Goal: Task Accomplishment & Management: Use online tool/utility

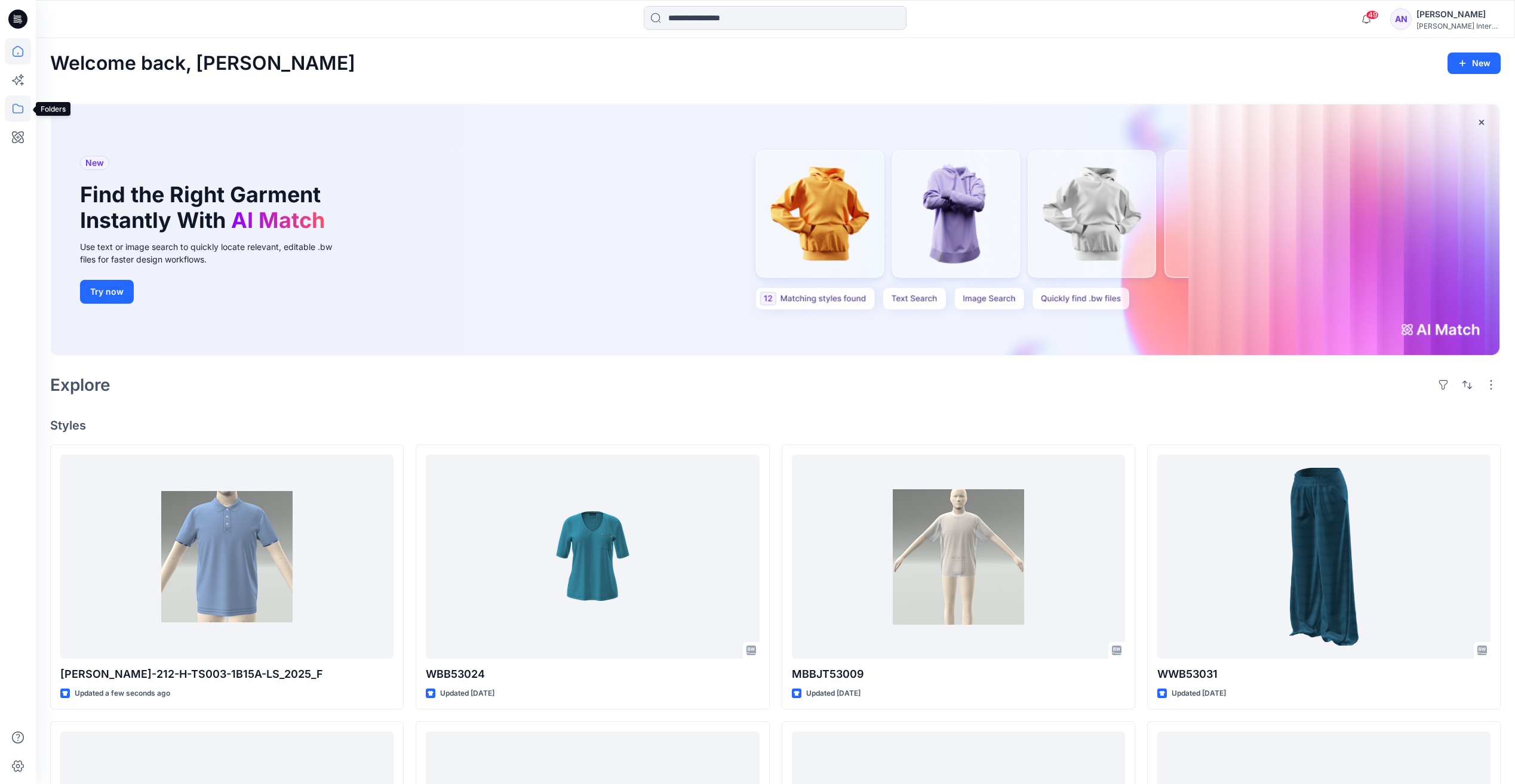
click at [16, 113] on icon at bounding box center [18, 108] width 27 height 26
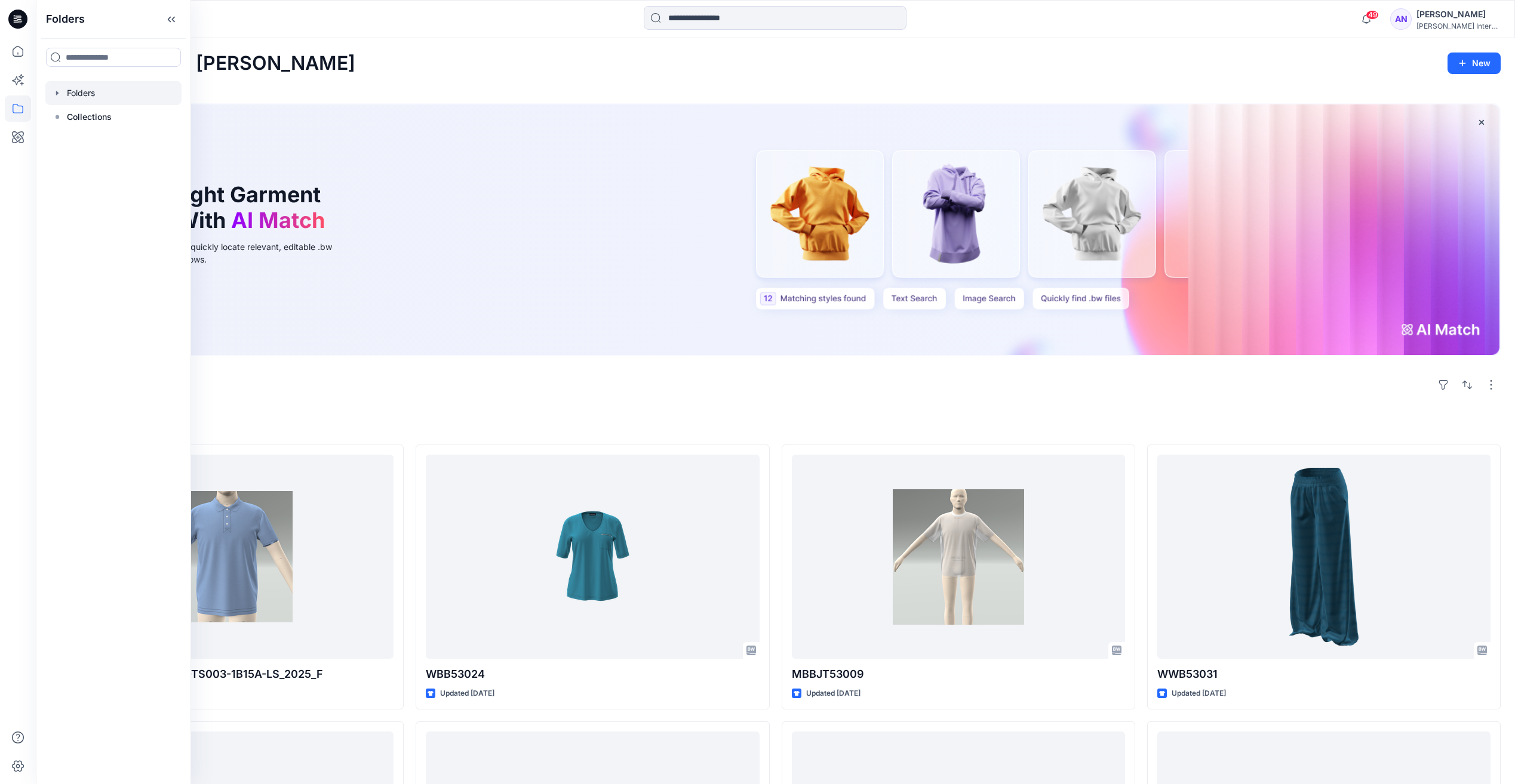
click at [91, 100] on div at bounding box center [113, 92] width 136 height 24
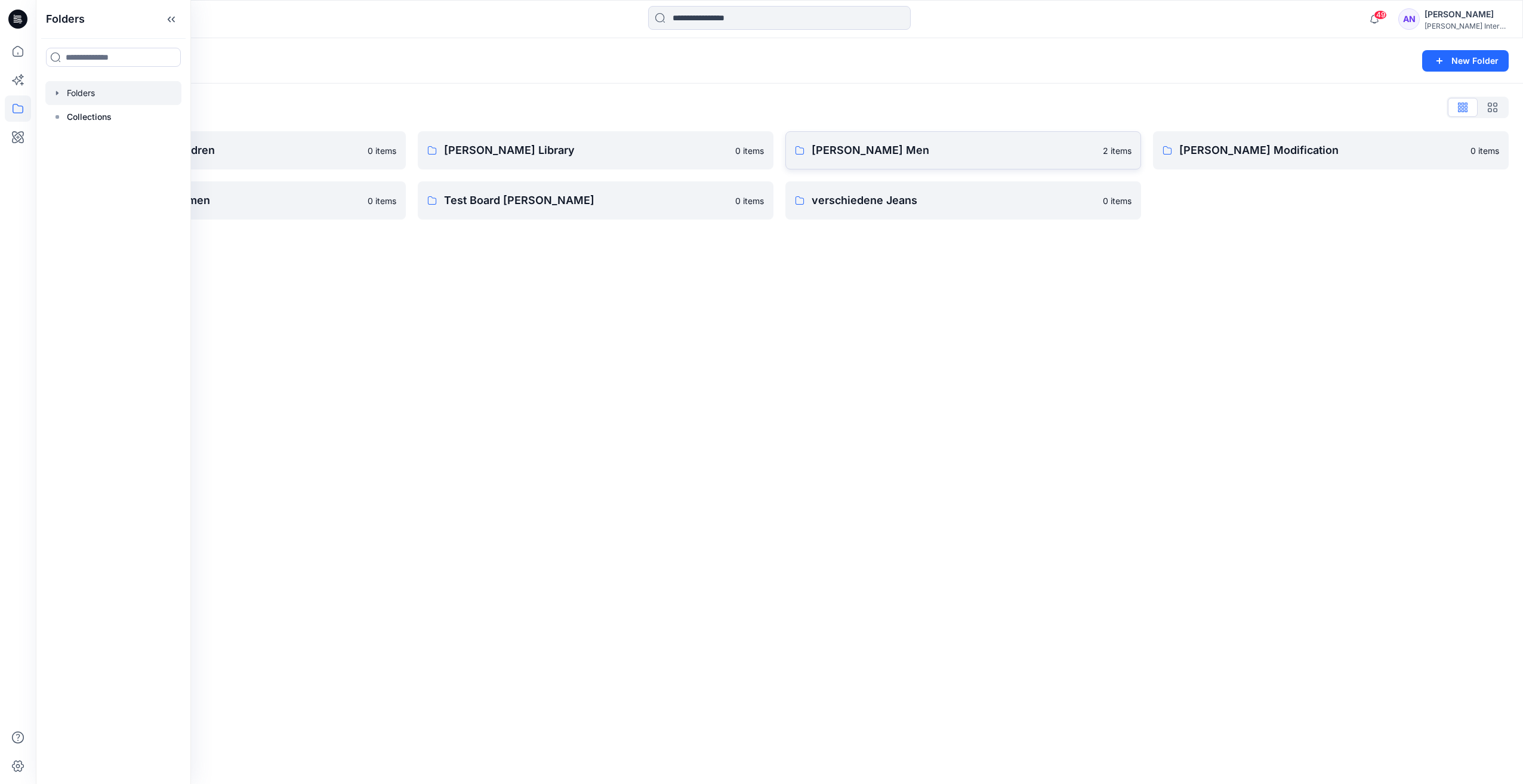
click at [909, 148] on p "[PERSON_NAME] Men" at bounding box center [954, 150] width 284 height 16
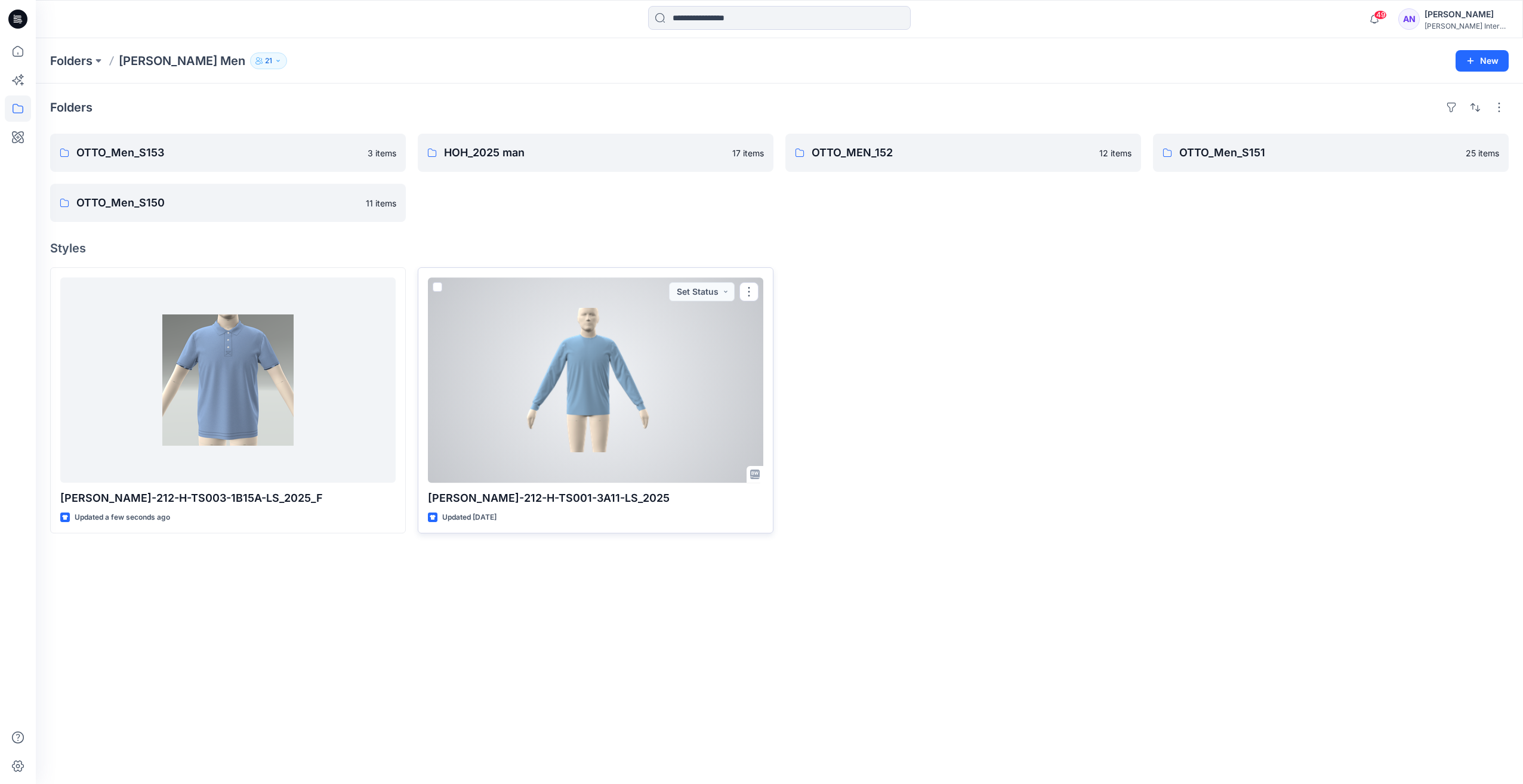
click at [665, 455] on div at bounding box center [596, 380] width 335 height 205
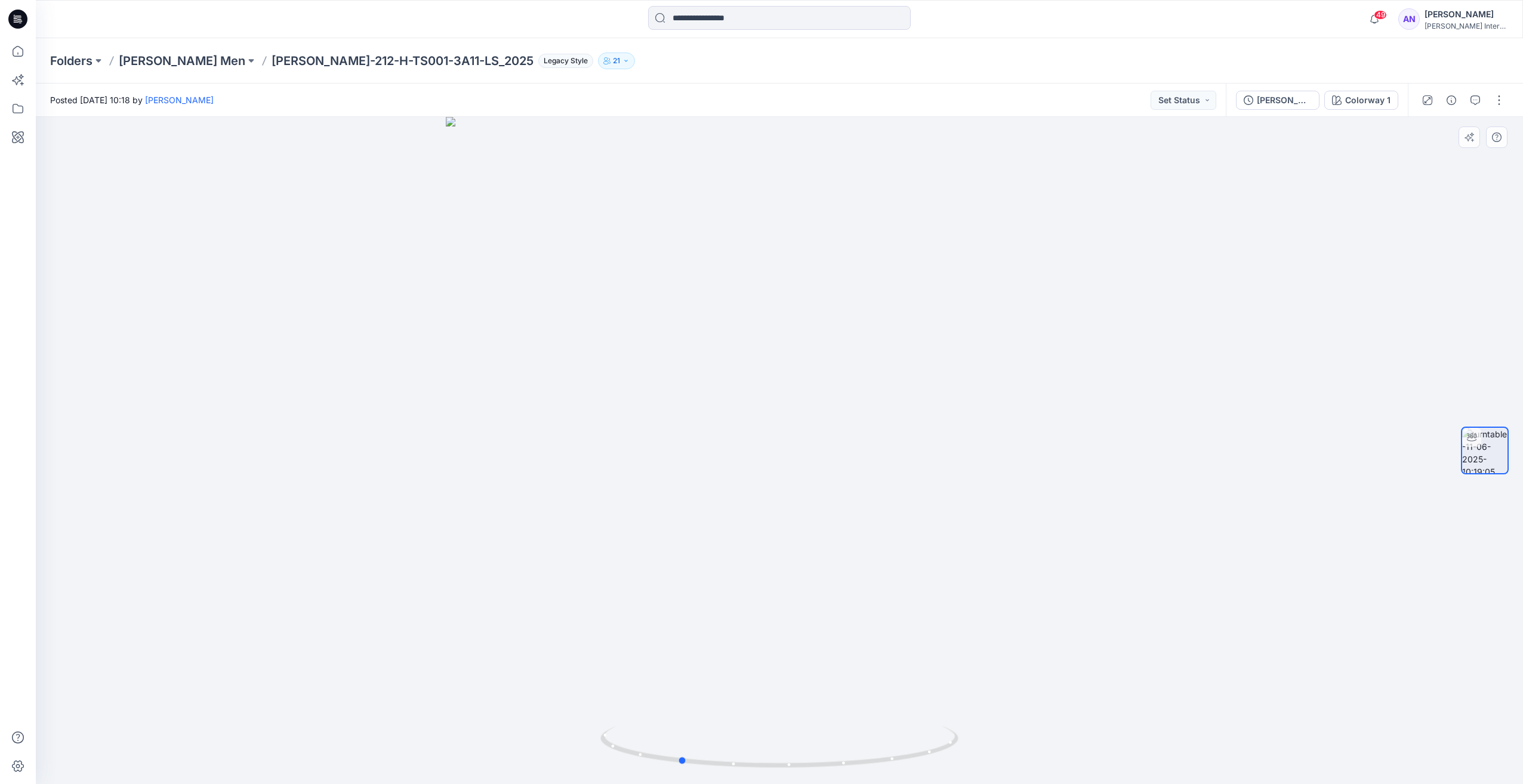
drag, startPoint x: 789, startPoint y: 457, endPoint x: 689, endPoint y: 469, distance: 100.7
click at [689, 469] on div at bounding box center [779, 450] width 1487 height 667
drag, startPoint x: 756, startPoint y: 468, endPoint x: 843, endPoint y: 465, distance: 87.1
click at [843, 465] on div at bounding box center [779, 450] width 1487 height 667
click at [16, 110] on icon at bounding box center [18, 108] width 26 height 26
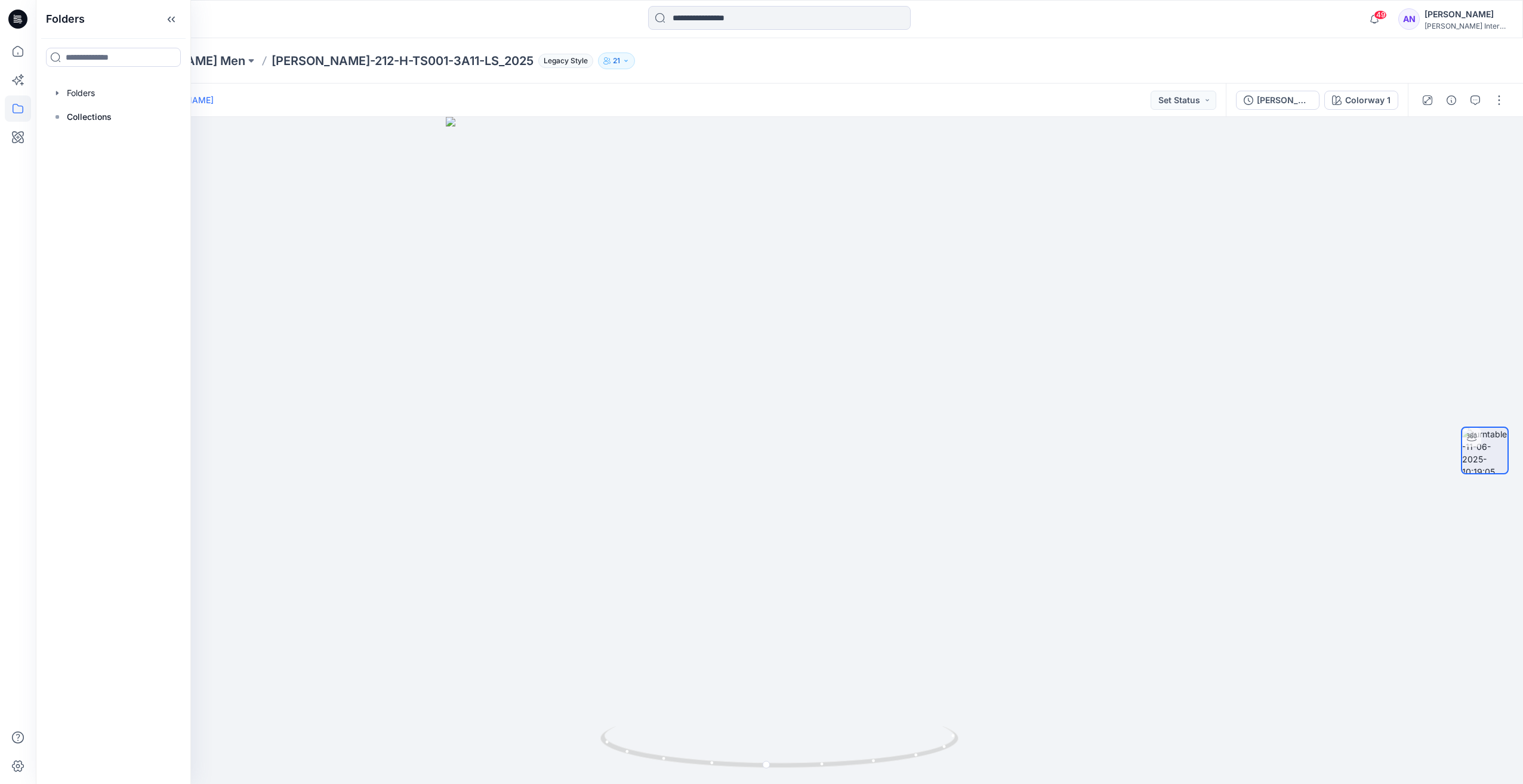
click at [16, 110] on icon at bounding box center [18, 108] width 26 height 26
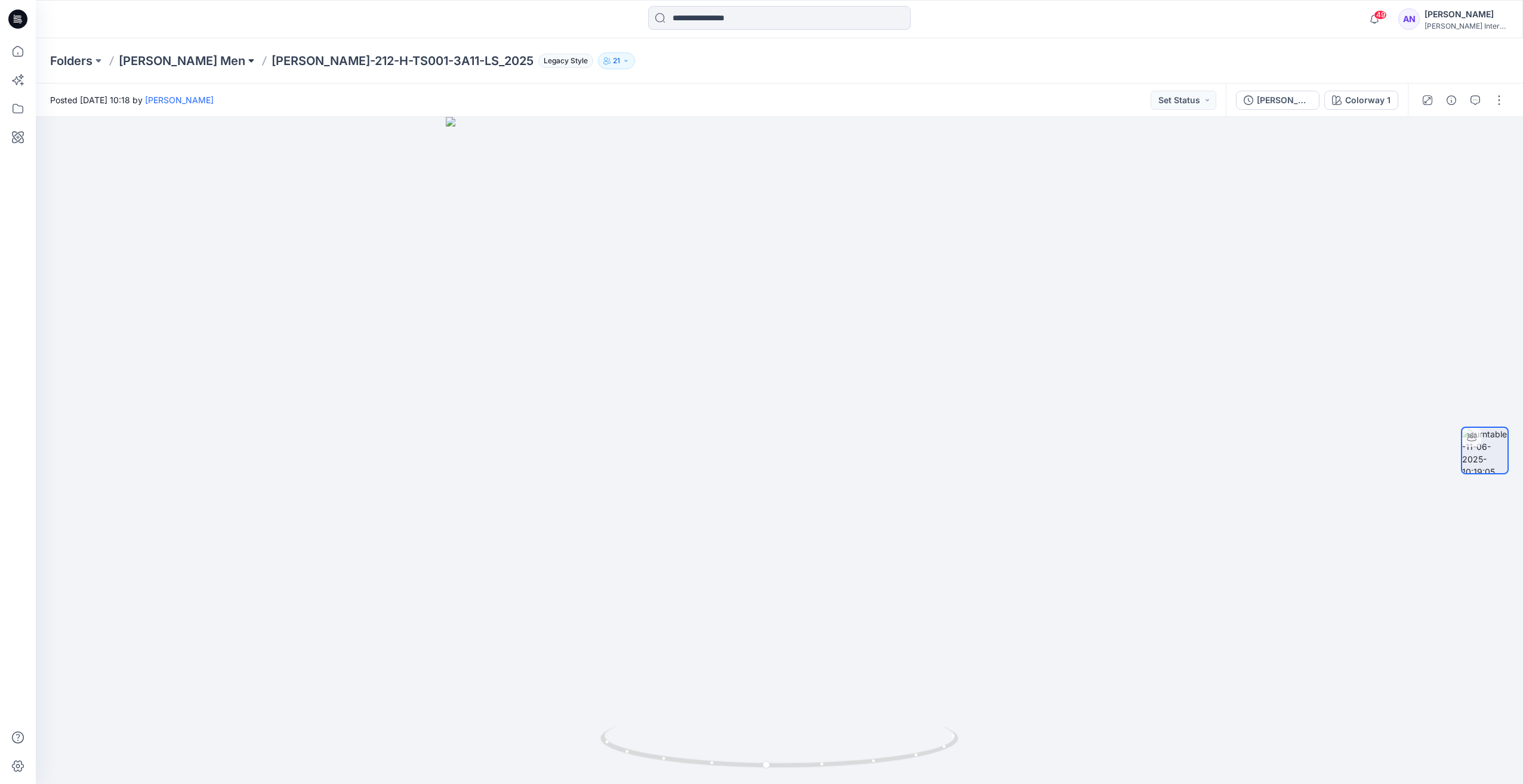
click at [246, 63] on button at bounding box center [251, 60] width 12 height 16
click at [165, 145] on p "HOH_2025 man" at bounding box center [140, 146] width 62 height 14
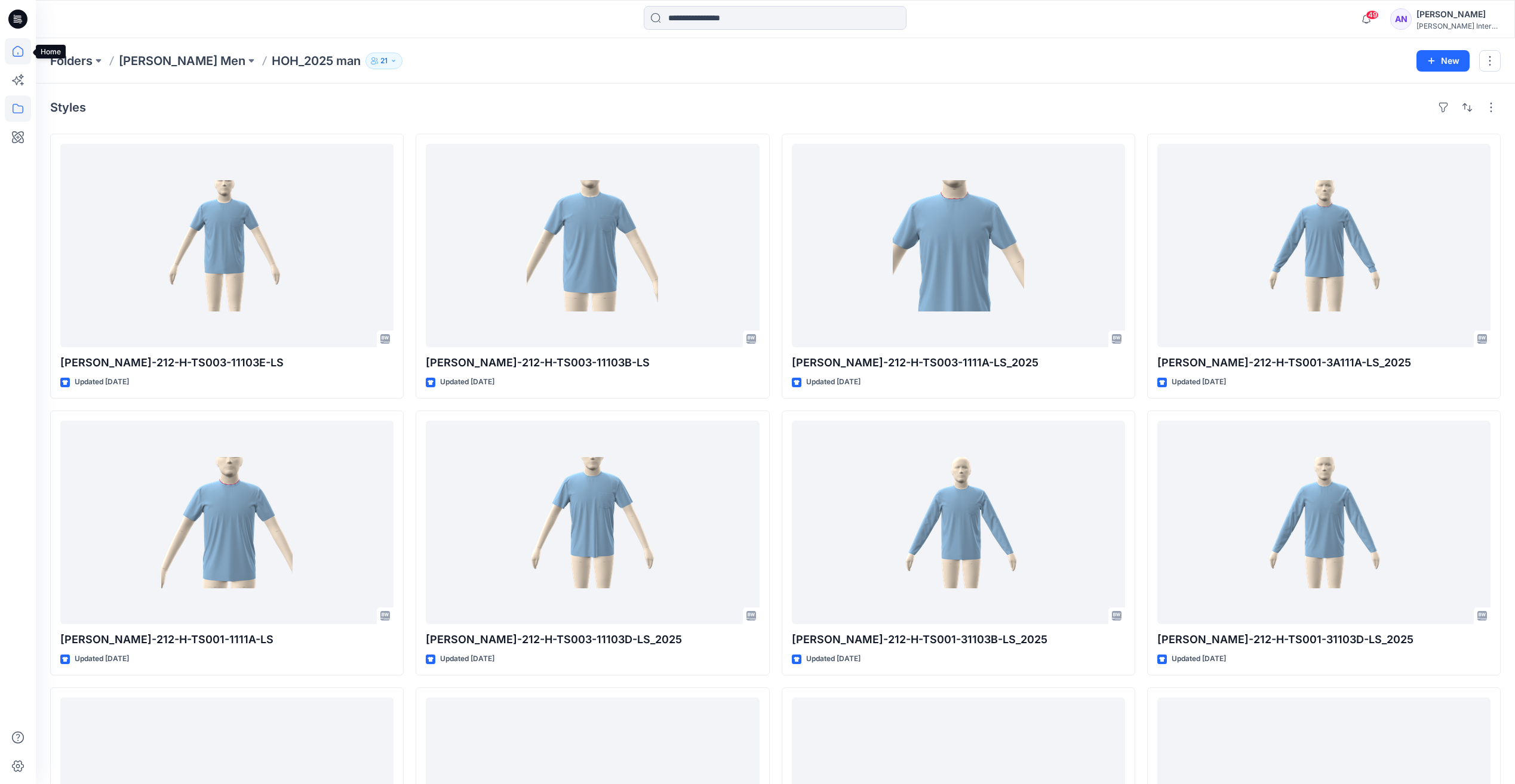
click at [16, 58] on icon at bounding box center [18, 51] width 27 height 26
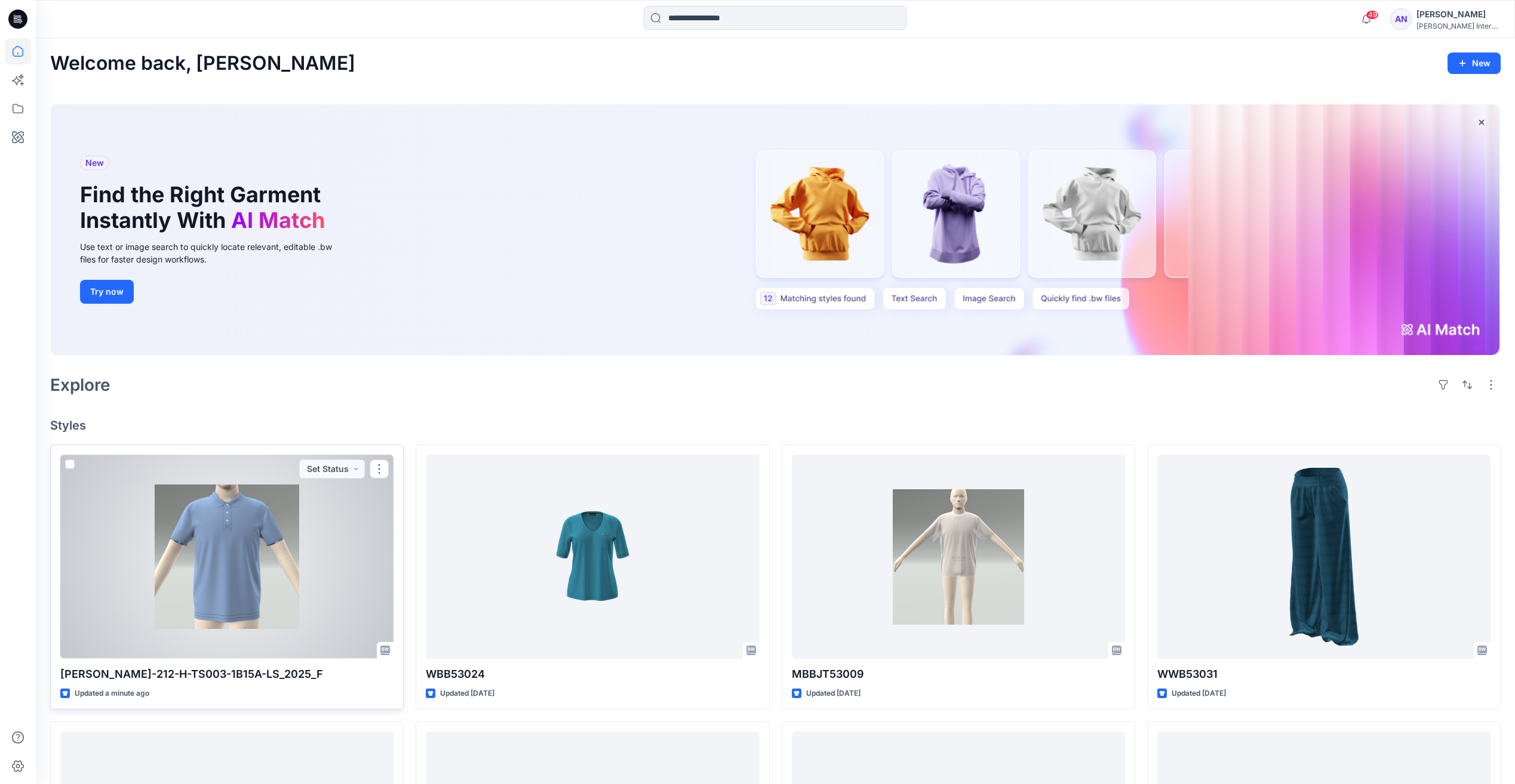
click at [362, 561] on div at bounding box center [226, 556] width 333 height 203
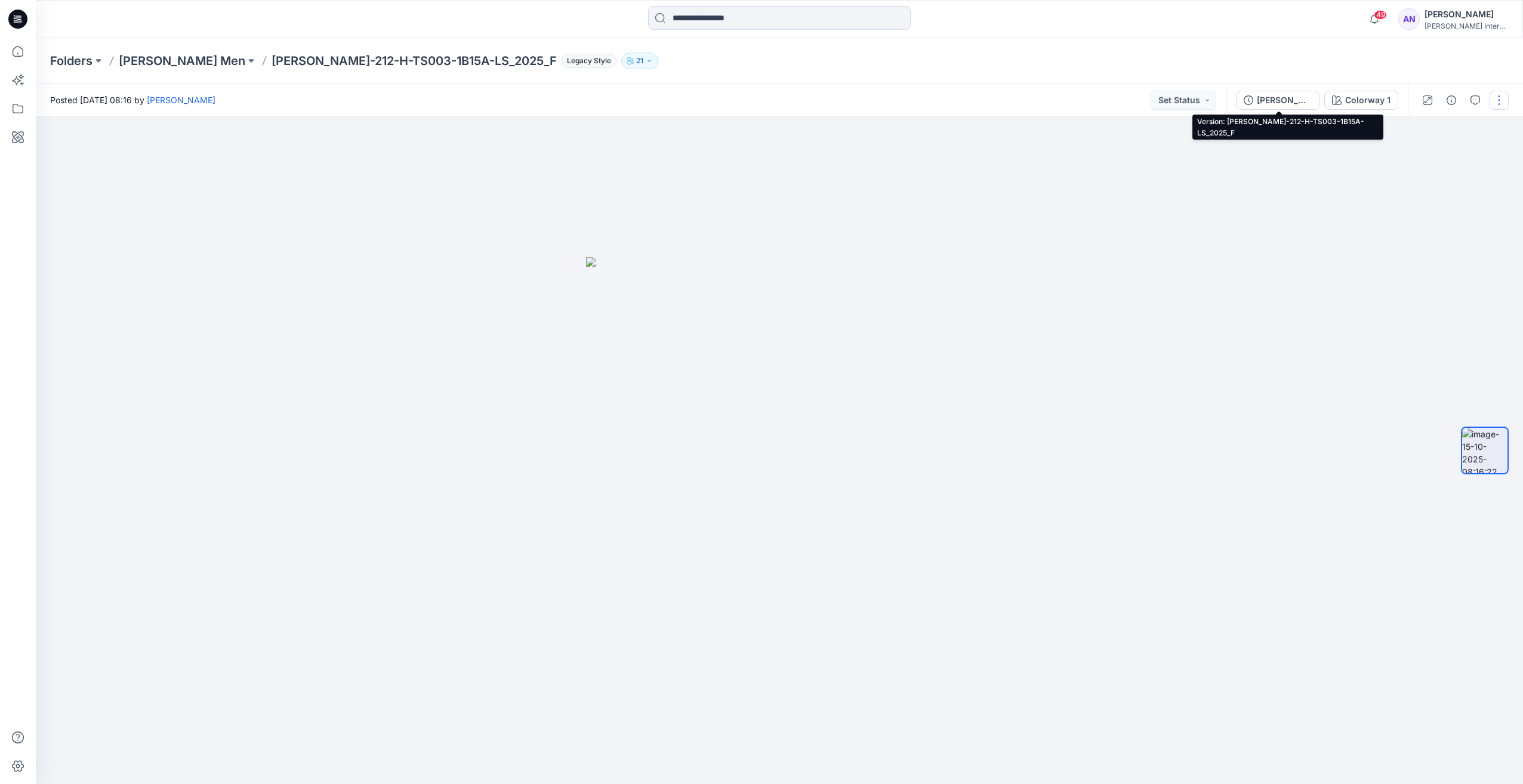
click at [1255, 105] on button "[PERSON_NAME]-212-H-TS003-1B15A-LS_2025_F" at bounding box center [1277, 100] width 84 height 19
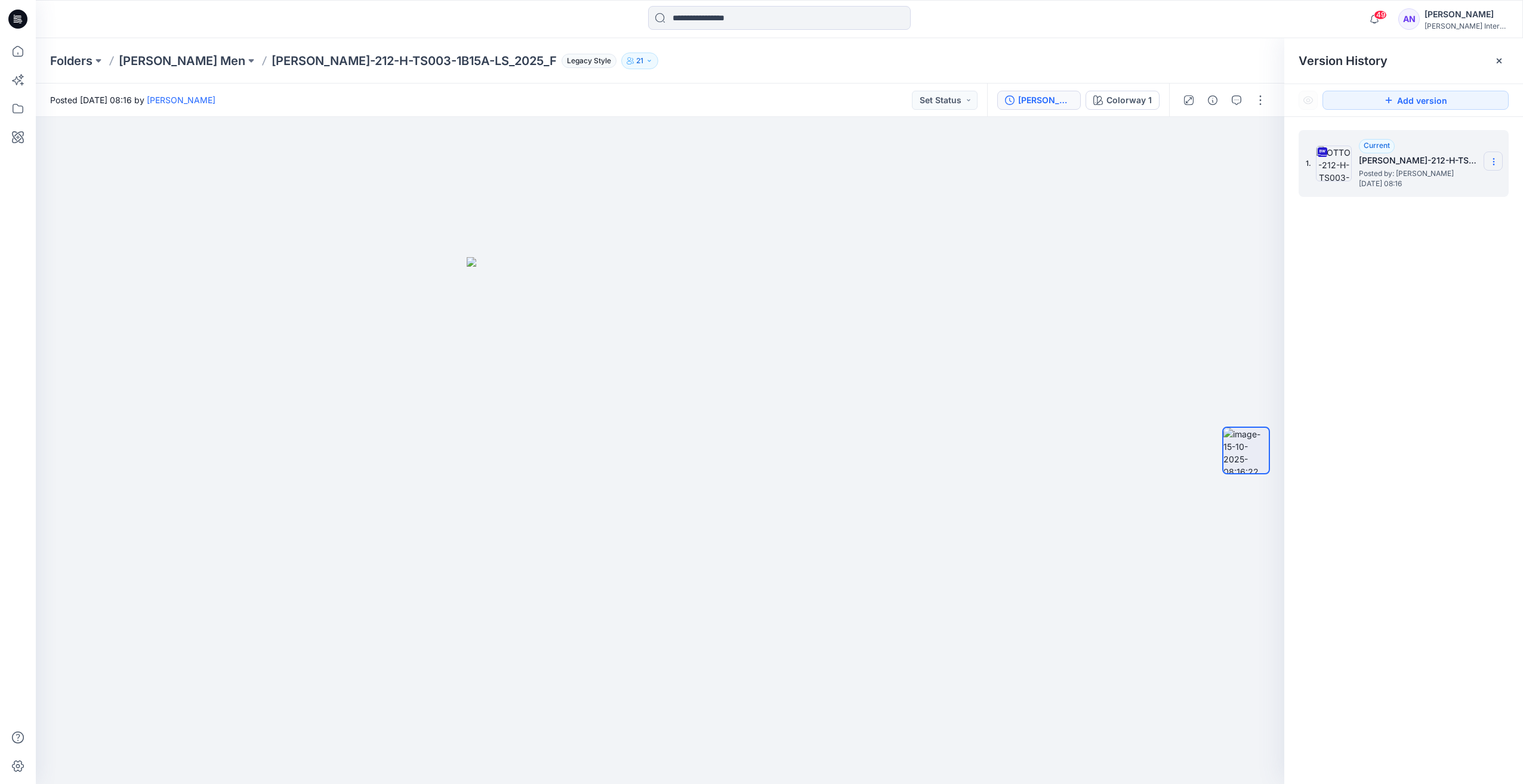
click at [1489, 160] on section at bounding box center [1493, 161] width 19 height 19
click at [1416, 213] on span "Duplicate Version" at bounding box center [1417, 209] width 68 height 14
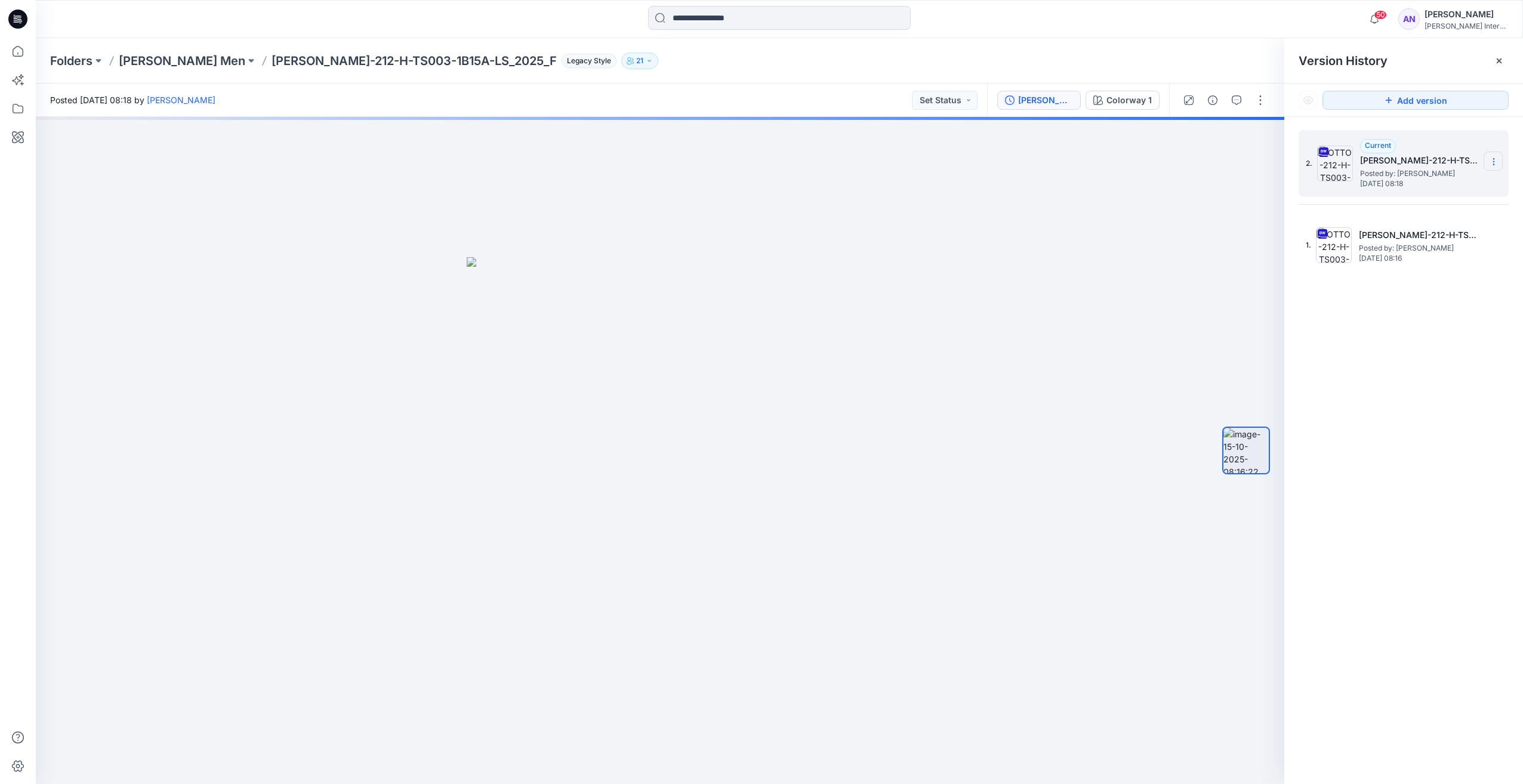
click at [1495, 158] on icon at bounding box center [1494, 161] width 9 height 9
click at [1414, 260] on span "Delete Version" at bounding box center [1411, 262] width 56 height 14
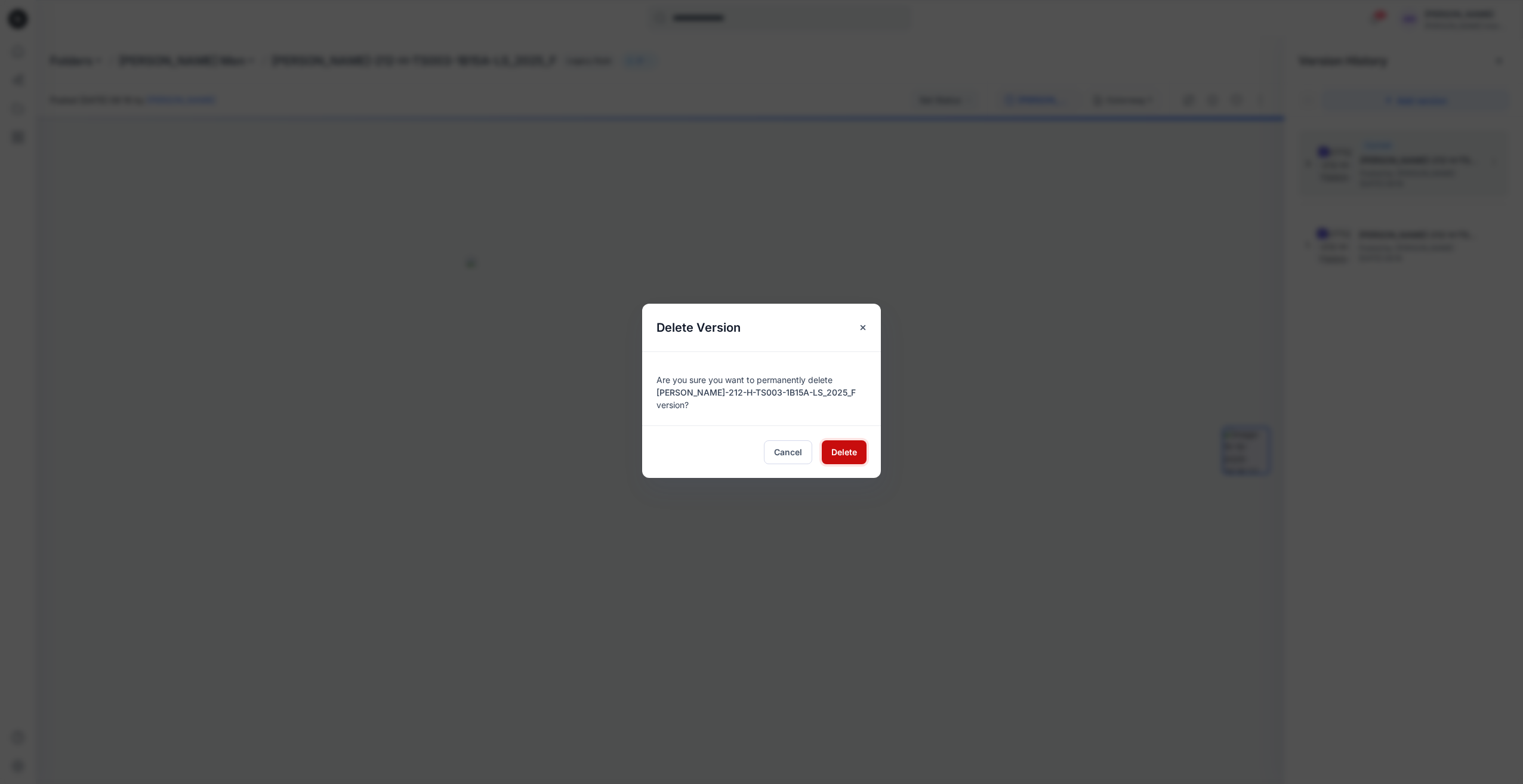
click at [828, 442] on button "Delete" at bounding box center [844, 452] width 45 height 24
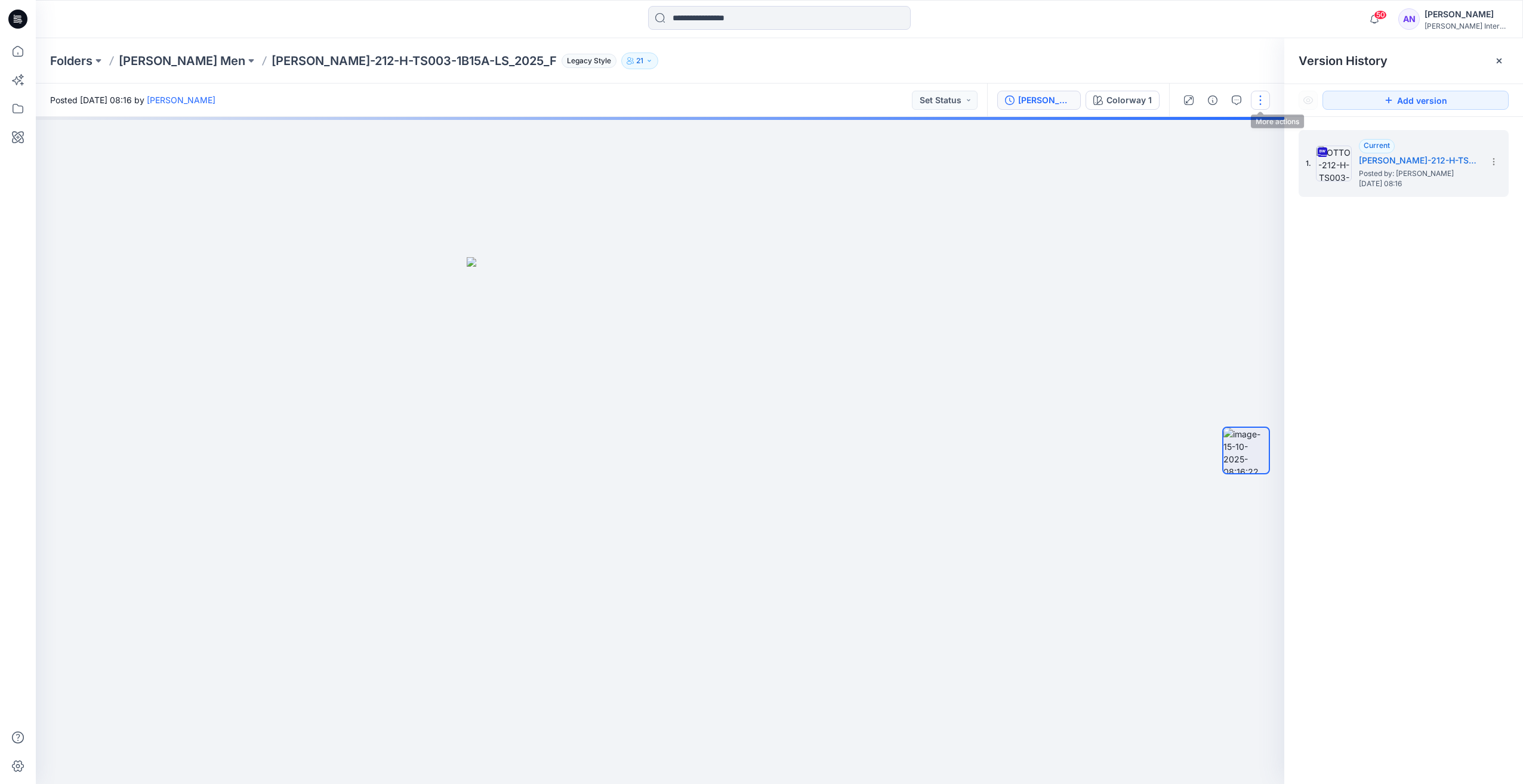
click at [1260, 100] on button "button" at bounding box center [1260, 100] width 19 height 19
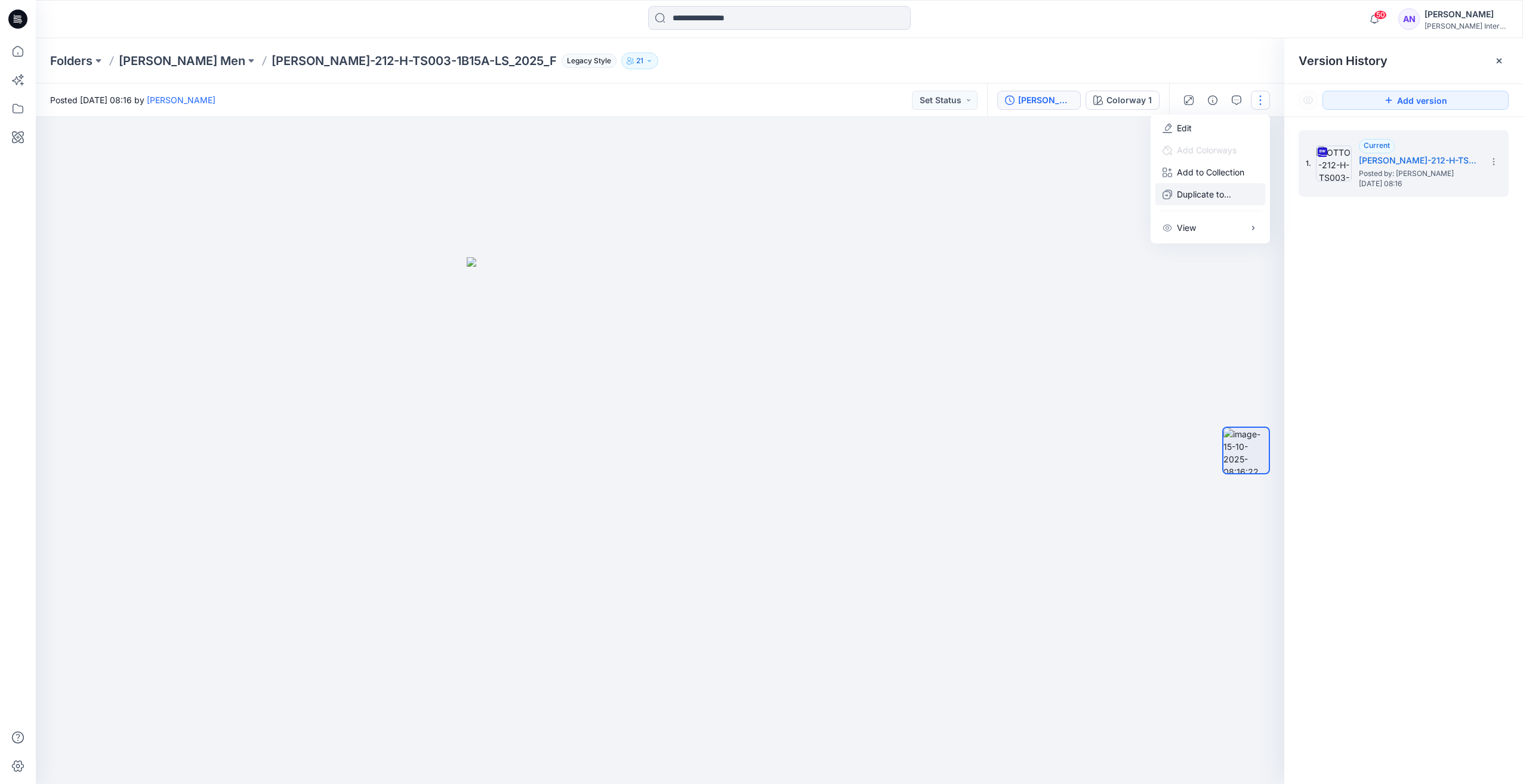
click at [1207, 192] on p "Duplicate to..." at bounding box center [1204, 195] width 54 height 13
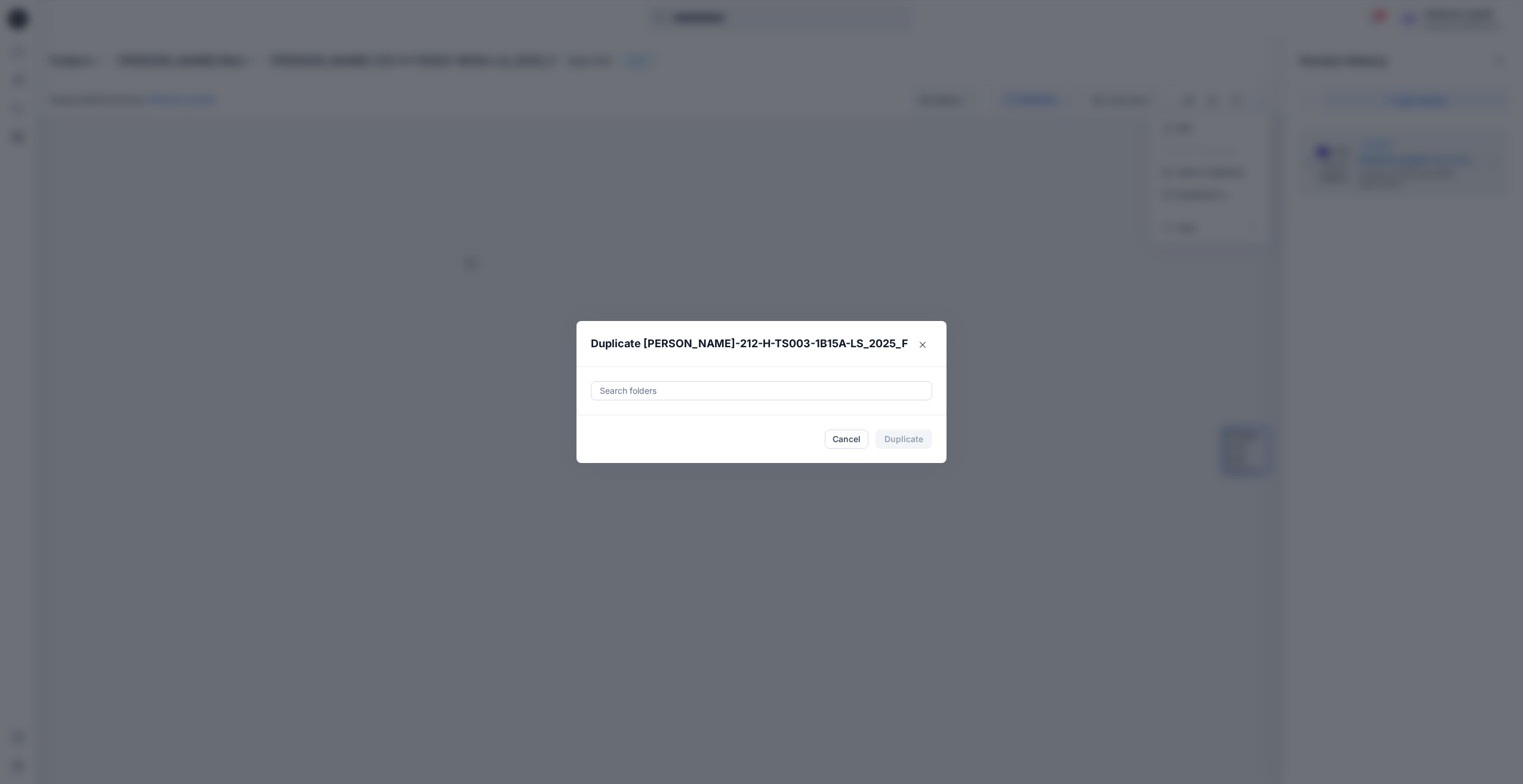
click at [740, 394] on div at bounding box center [761, 391] width 326 height 14
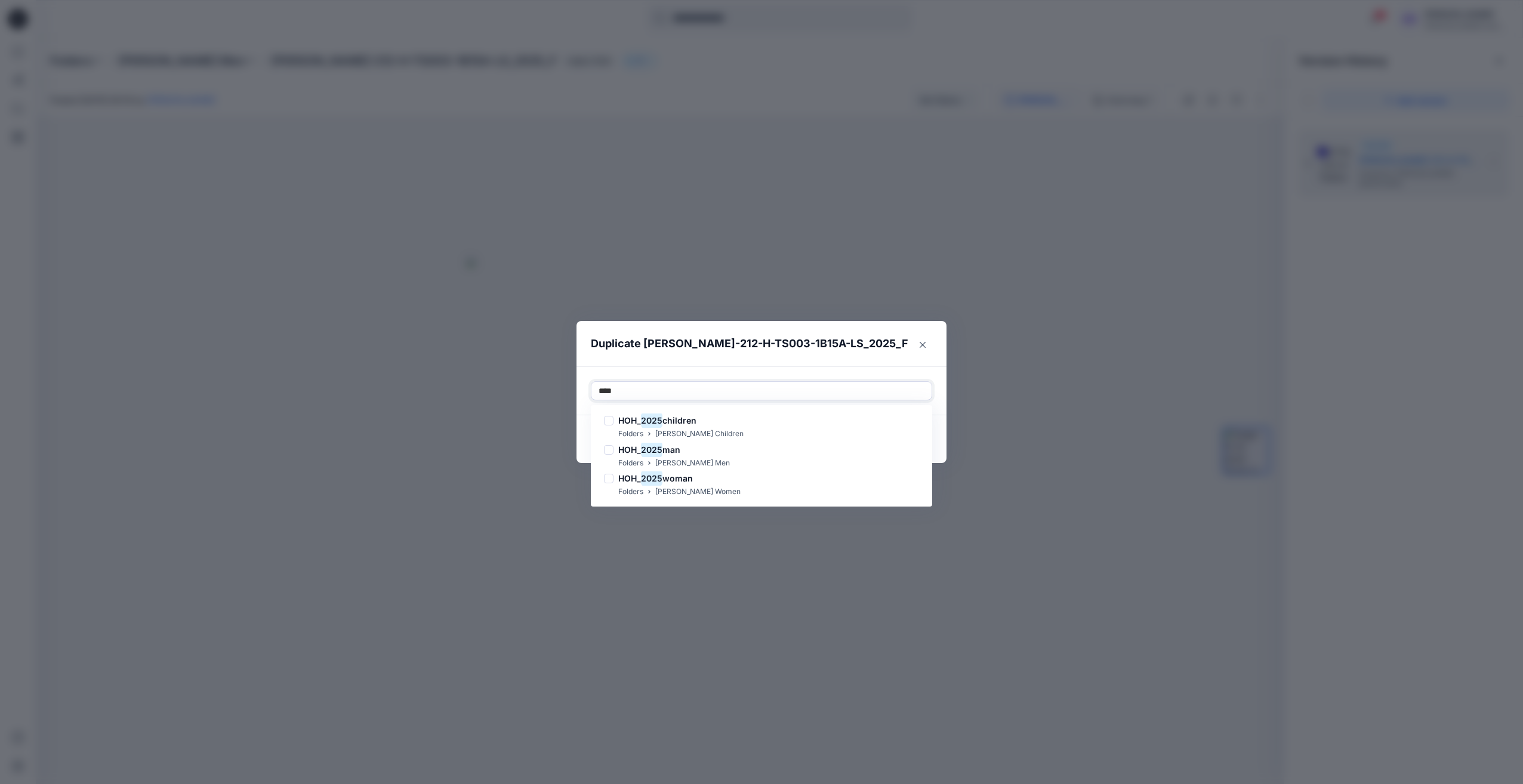
type input "****"
click at [652, 450] on mark "2025" at bounding box center [652, 450] width 21 height 16
click at [1000, 344] on div "Duplicate [PERSON_NAME]-212-H-TS003-1B15A-LS_2025_F Use Up and Down to choose o…" at bounding box center [761, 392] width 1523 height 784
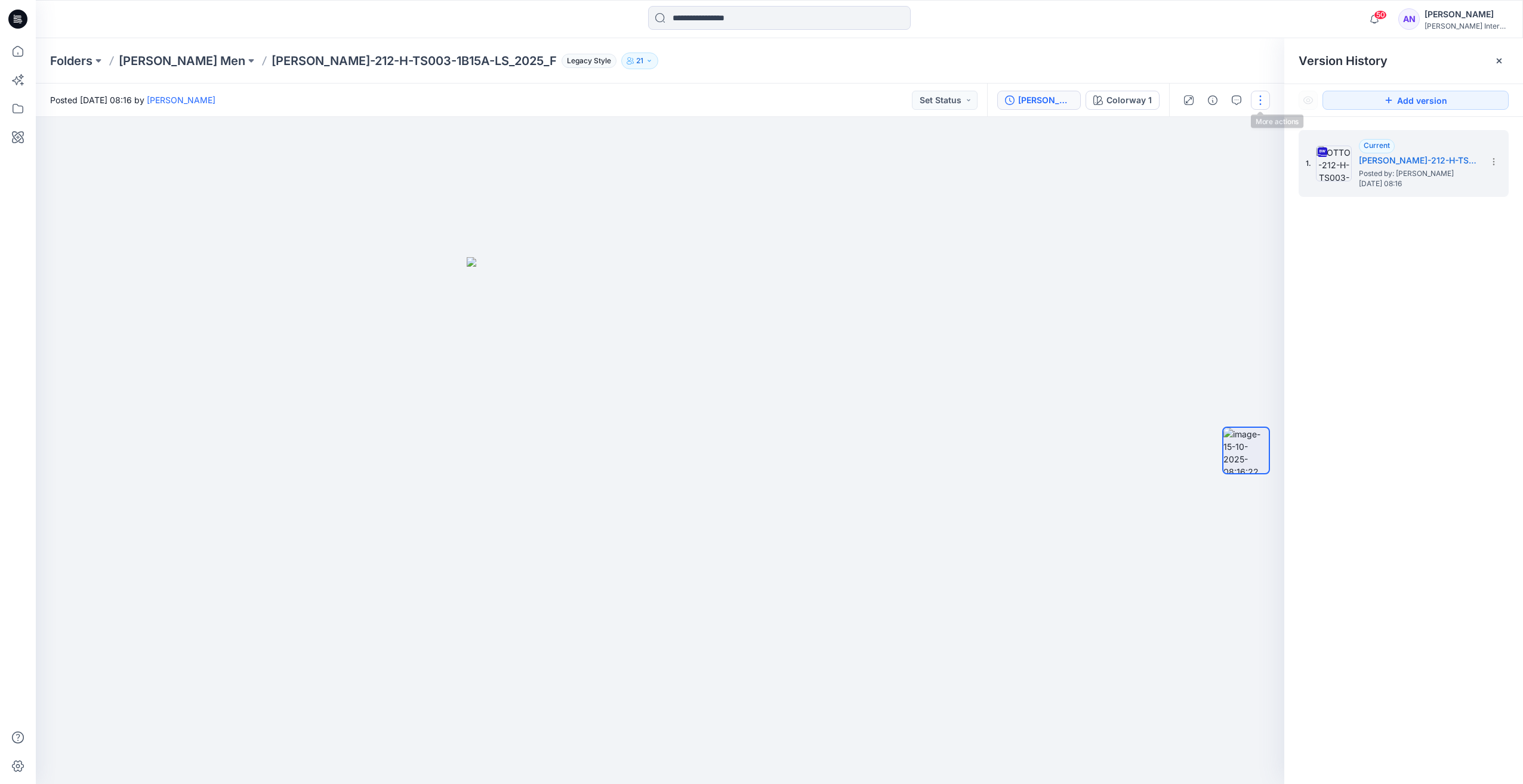
click at [1267, 102] on button "button" at bounding box center [1260, 100] width 19 height 19
click at [1203, 196] on p "Duplicate to..." at bounding box center [1204, 195] width 54 height 13
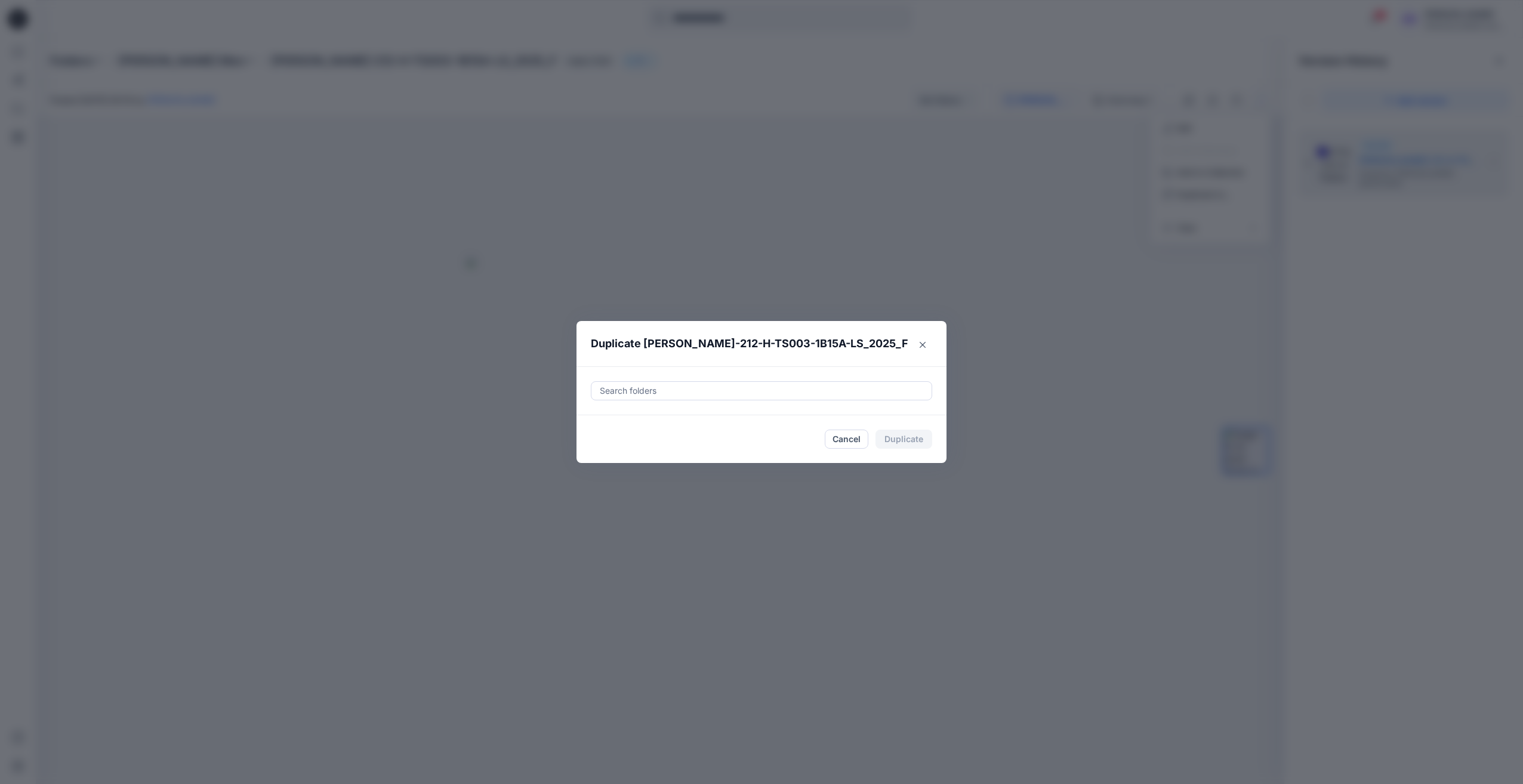
click at [748, 386] on div at bounding box center [761, 391] width 326 height 14
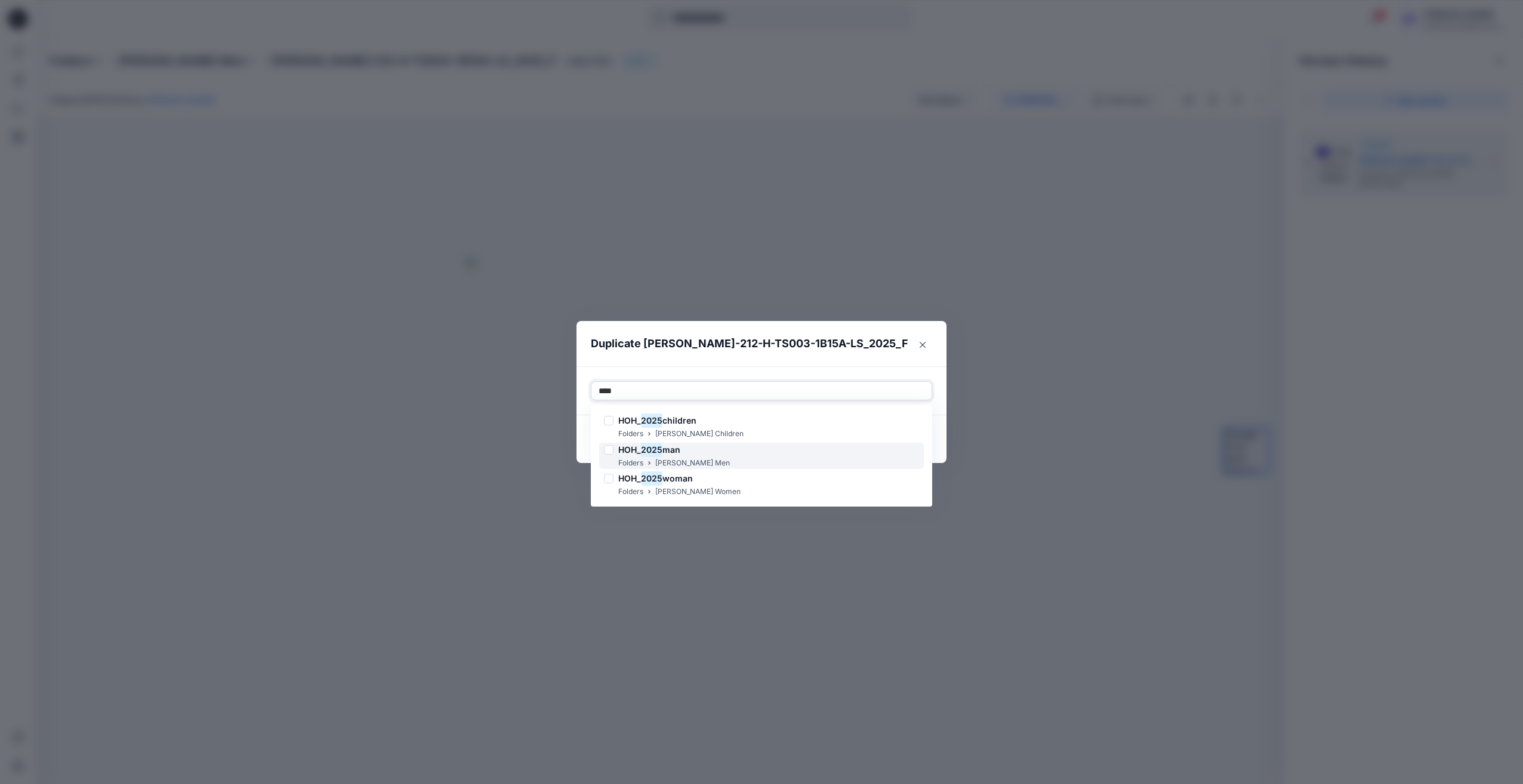
click at [680, 458] on p "[PERSON_NAME] Men" at bounding box center [692, 463] width 74 height 13
type input "****"
click at [607, 453] on div at bounding box center [609, 450] width 9 height 9
click at [644, 453] on mark "2025" at bounding box center [652, 450] width 21 height 16
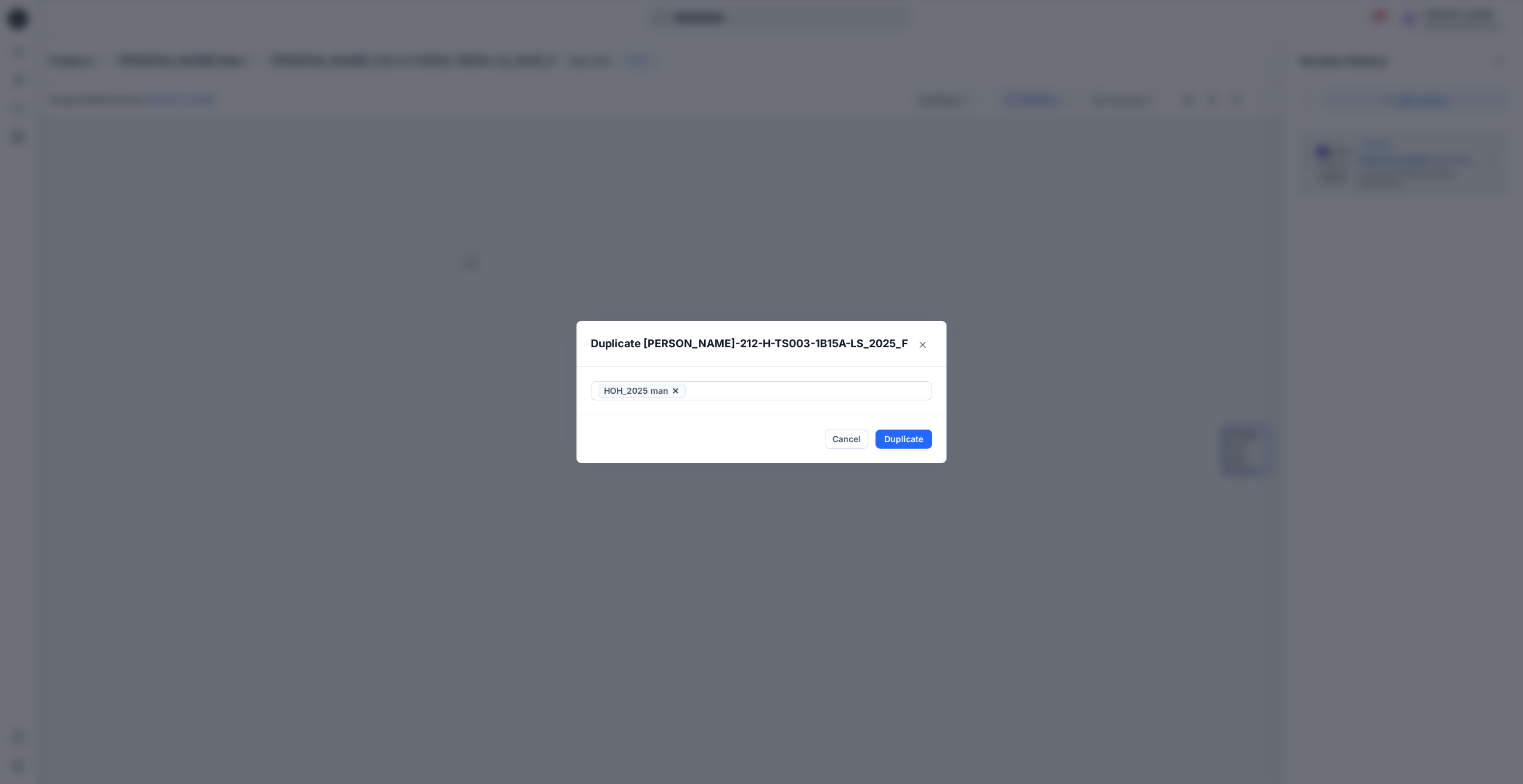
click at [895, 351] on header "Duplicate [PERSON_NAME]-212-H-TS003-1B15A-LS_2025_F" at bounding box center [749, 343] width 346 height 45
click at [904, 442] on button "Duplicate" at bounding box center [904, 439] width 57 height 19
click at [905, 441] on button "Close" at bounding box center [913, 439] width 39 height 19
